Goal: Find contact information: Find contact information

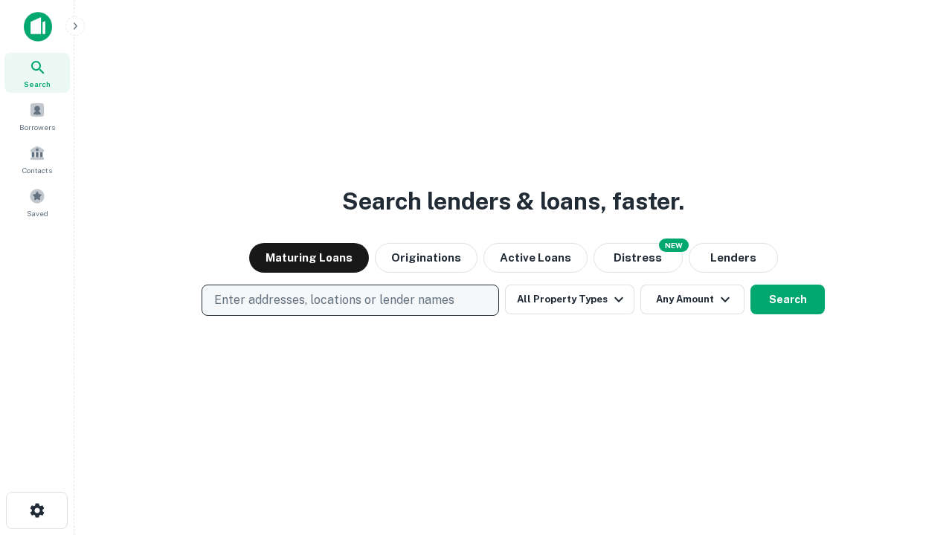
click at [349, 300] on p "Enter addresses, locations or lender names" at bounding box center [334, 300] width 240 height 18
type input "**********"
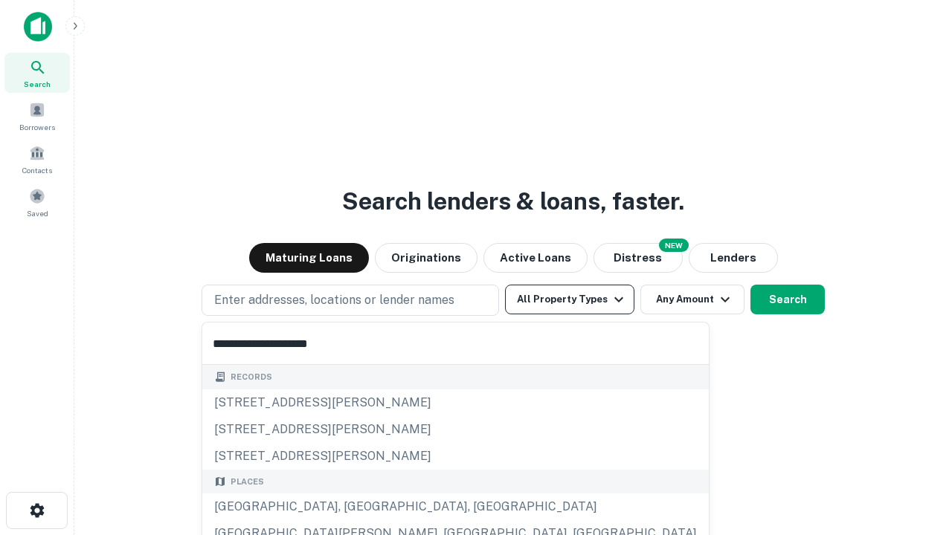
click at [355, 507] on div "Santa Monica, CA, USA" at bounding box center [455, 507] width 506 height 27
click at [570, 300] on button "All Property Types" at bounding box center [569, 300] width 129 height 30
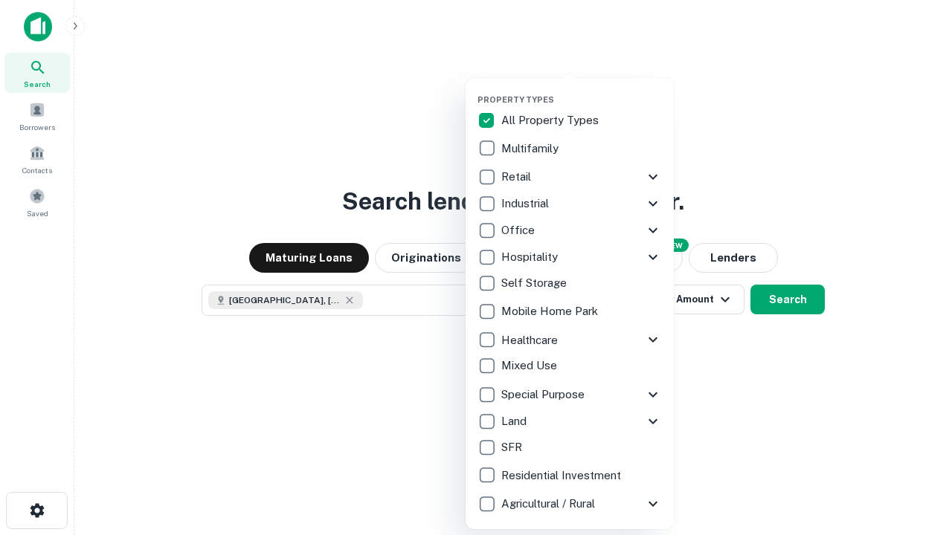
click at [582, 90] on button "button" at bounding box center [581, 90] width 208 height 1
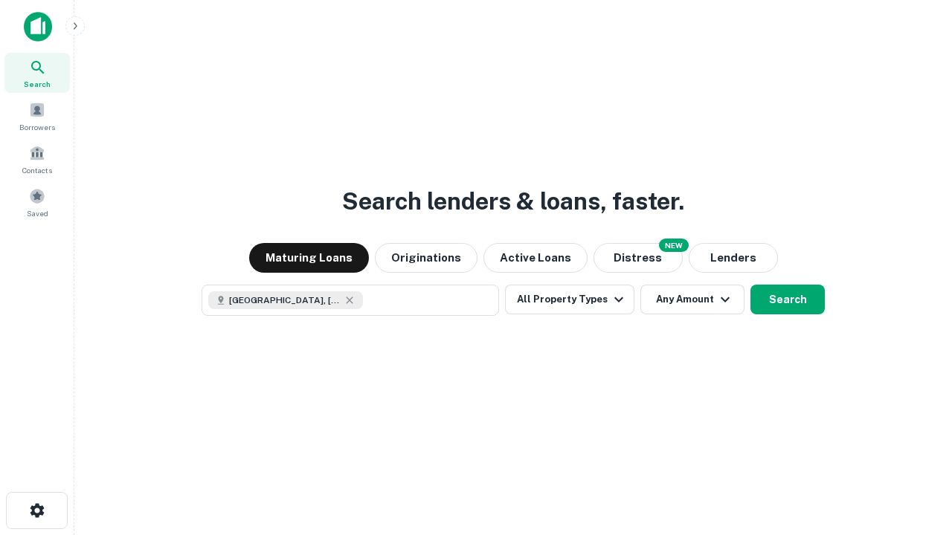
scroll to position [24, 0]
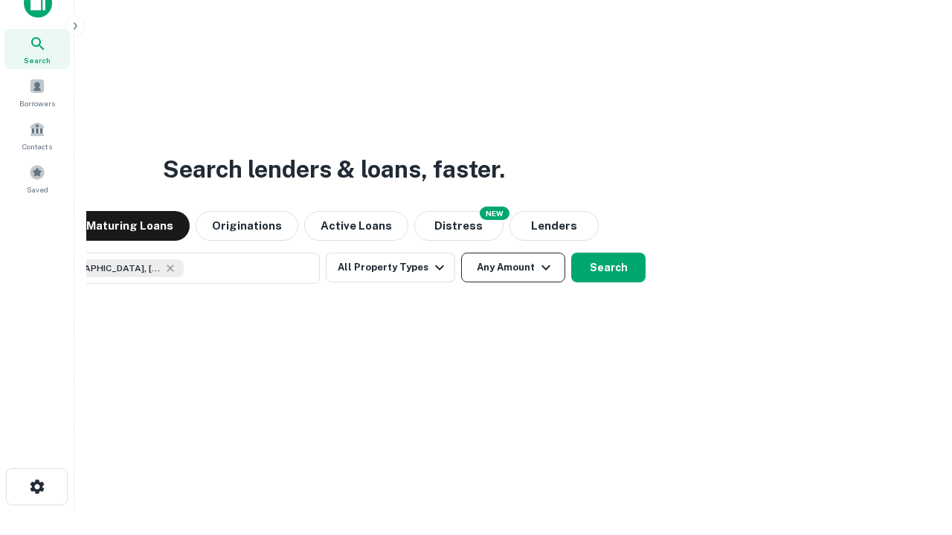
click at [461, 253] on button "Any Amount" at bounding box center [513, 268] width 104 height 30
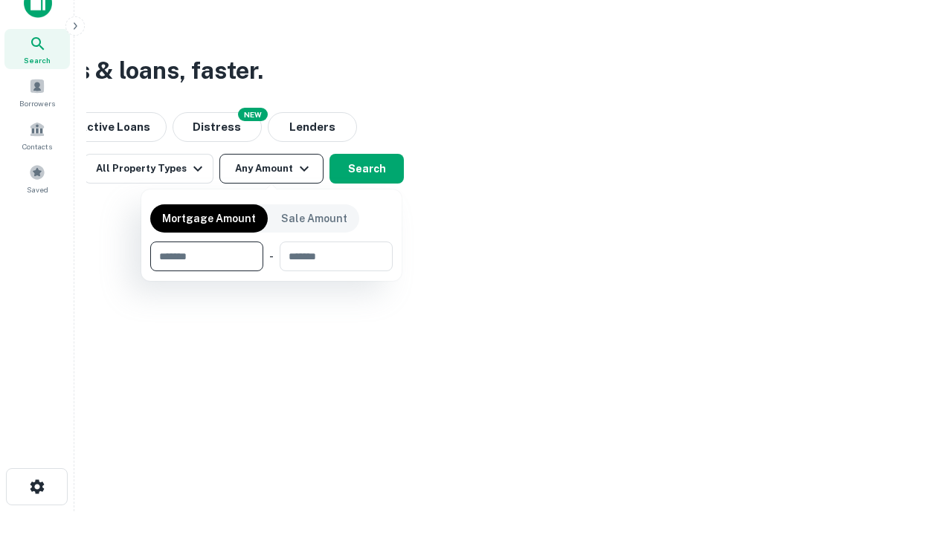
type input "*******"
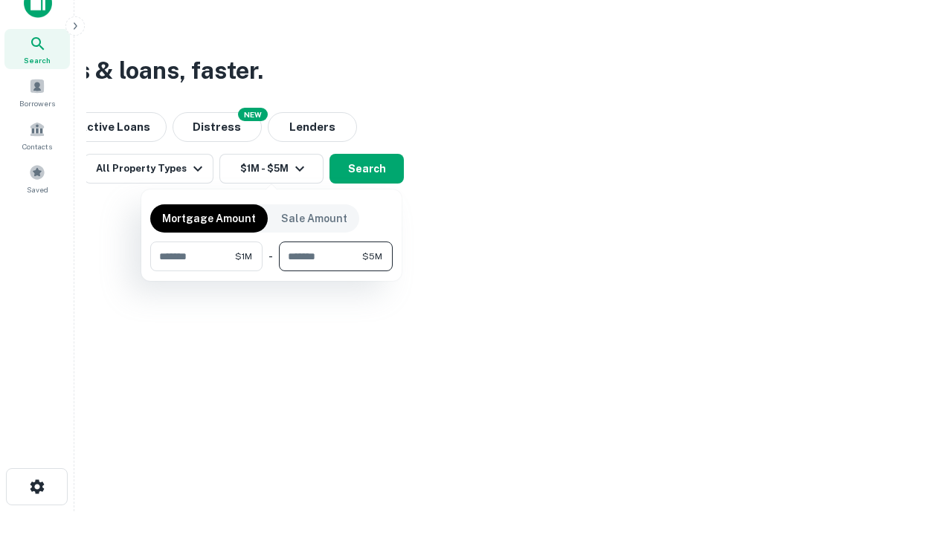
type input "*******"
click at [271, 271] on button "button" at bounding box center [271, 271] width 242 height 1
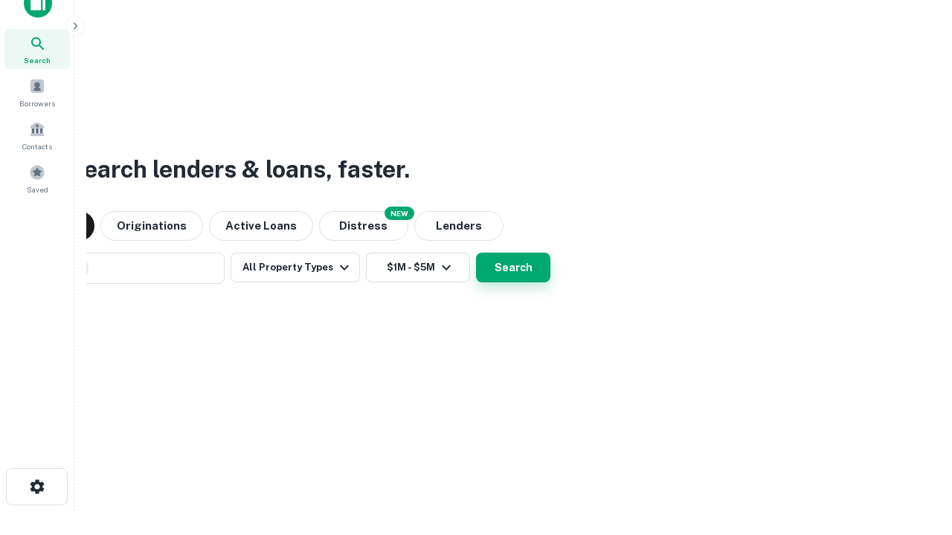
click at [476, 253] on button "Search" at bounding box center [513, 268] width 74 height 30
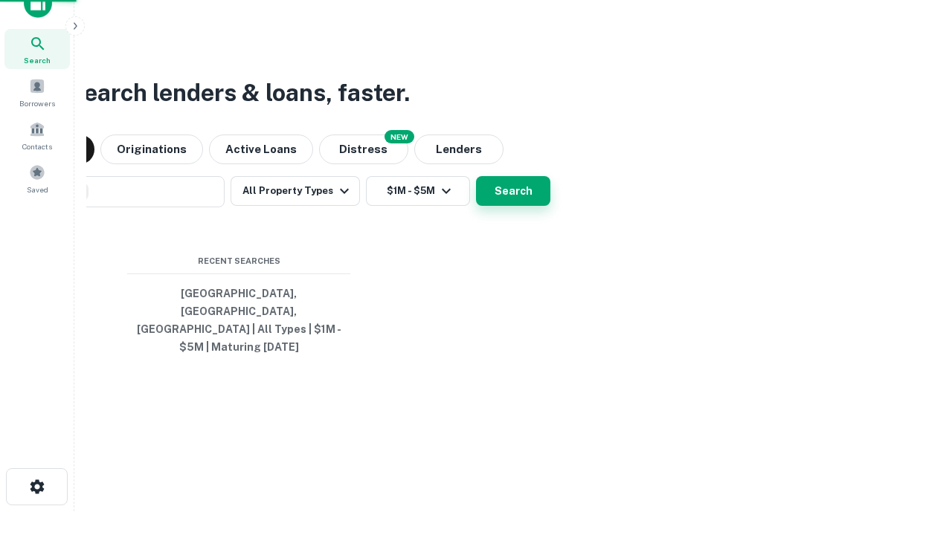
scroll to position [48, 421]
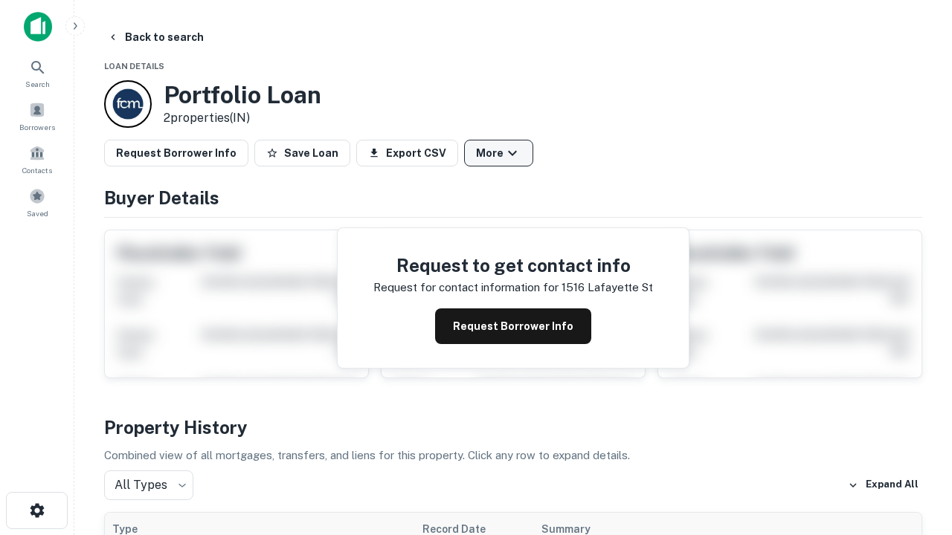
click at [498, 153] on button "More" at bounding box center [498, 153] width 69 height 27
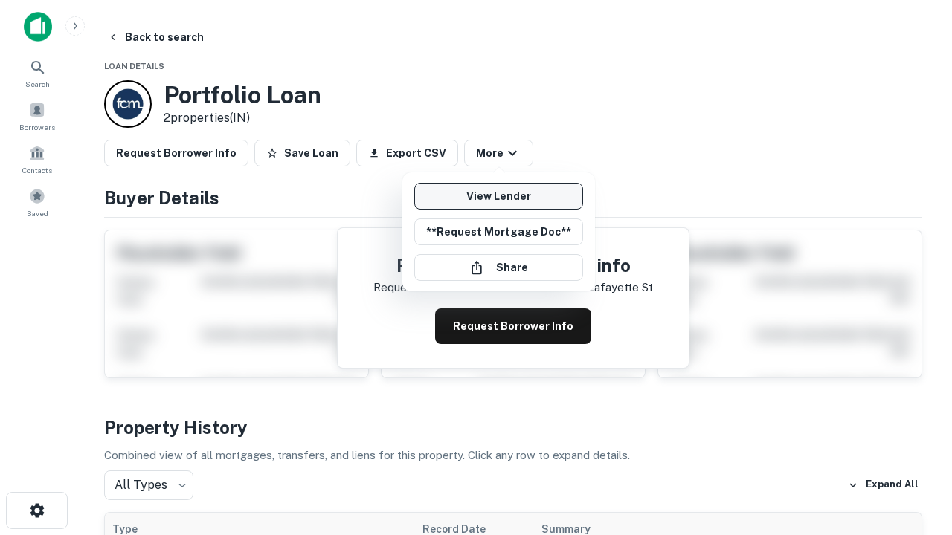
click at [498, 196] on link "View Lender" at bounding box center [498, 196] width 169 height 27
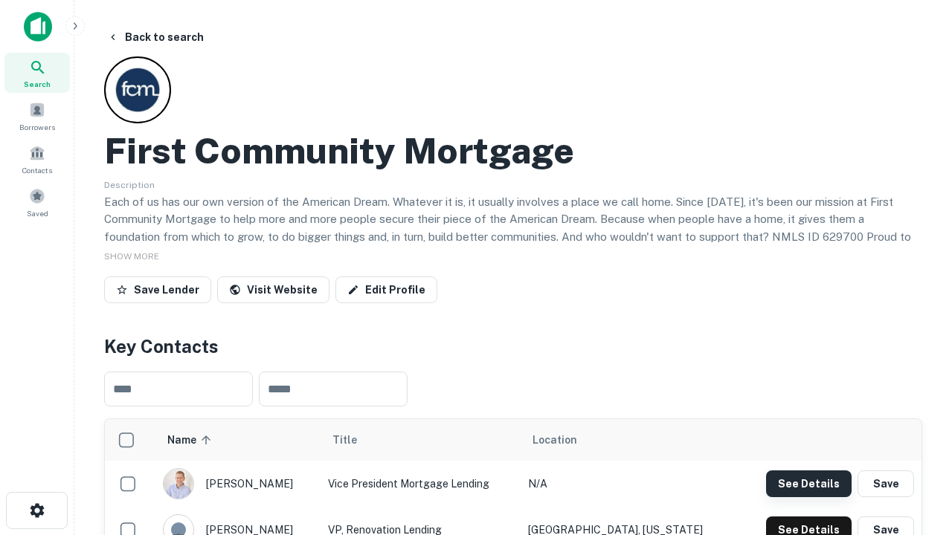
click at [808, 483] on button "See Details" at bounding box center [809, 484] width 86 height 27
click at [36, 511] on icon "button" at bounding box center [37, 511] width 18 height 18
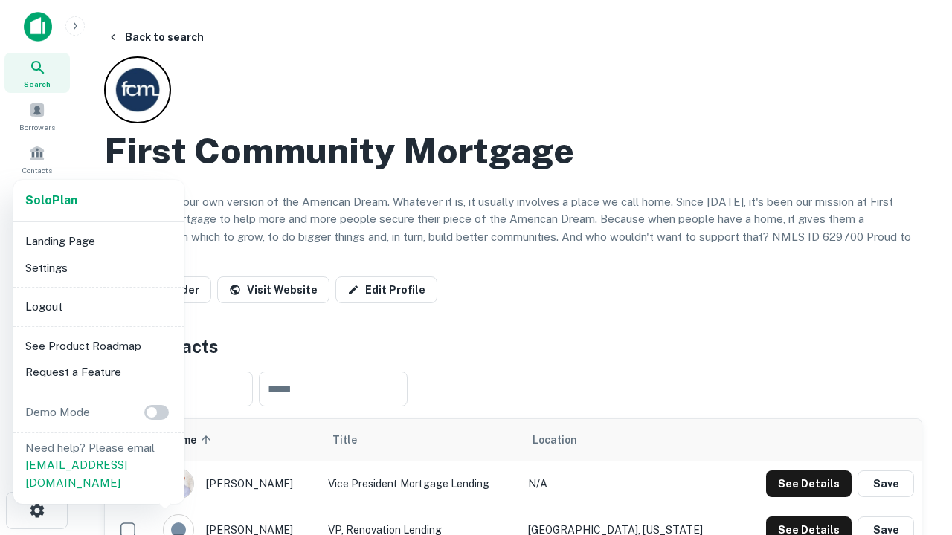
click at [98, 306] on li "Logout" at bounding box center [98, 307] width 159 height 27
